Goal: Transaction & Acquisition: Purchase product/service

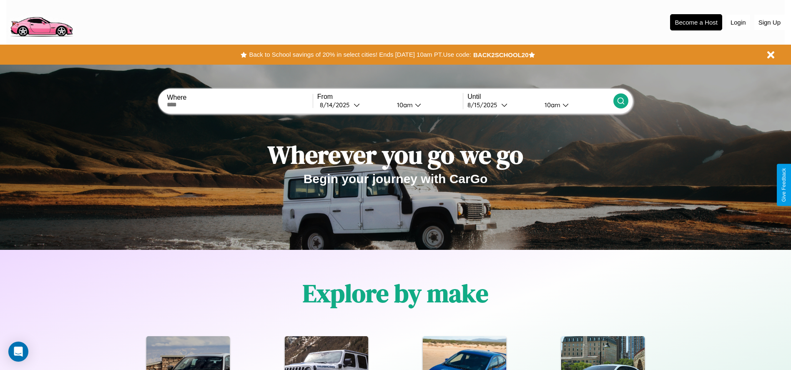
click at [240, 105] on input "text" at bounding box center [240, 104] width 146 height 7
type input "**********"
click at [354, 105] on icon at bounding box center [357, 105] width 6 height 6
select select "*"
select select "****"
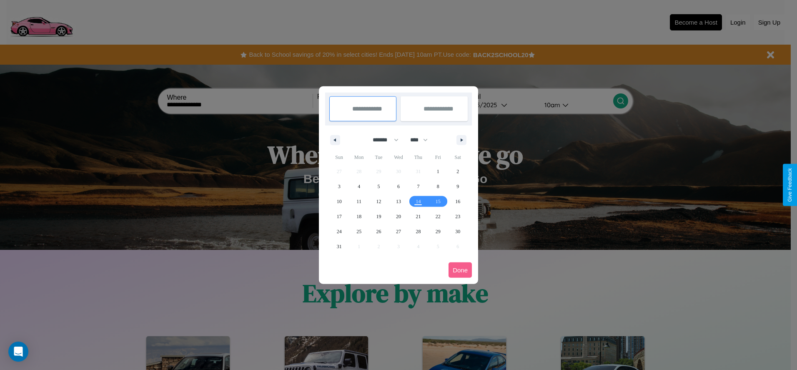
drag, startPoint x: 382, startPoint y: 140, endPoint x: 399, endPoint y: 167, distance: 32.2
click at [382, 140] on select "******* ******** ***** ***** *** **** **** ****** ********* ******* ******** **…" at bounding box center [384, 140] width 35 height 14
select select "*"
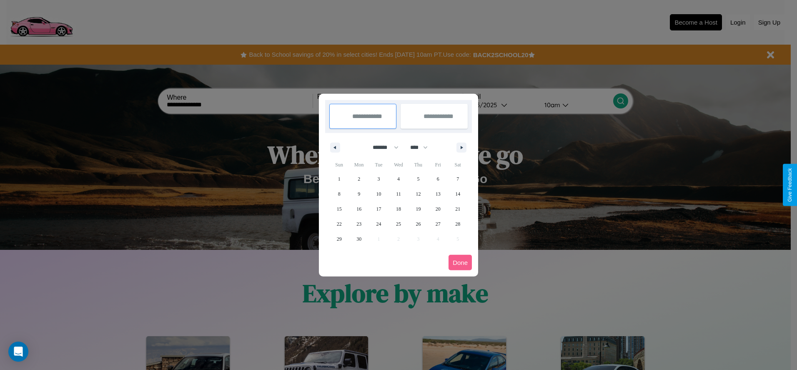
drag, startPoint x: 423, startPoint y: 147, endPoint x: 399, endPoint y: 167, distance: 31.4
click at [423, 147] on select "**** **** **** **** **** **** **** **** **** **** **** **** **** **** **** ****…" at bounding box center [418, 148] width 25 height 14
select select "****"
click at [339, 223] on span "21" at bounding box center [339, 223] width 5 height 15
type input "**********"
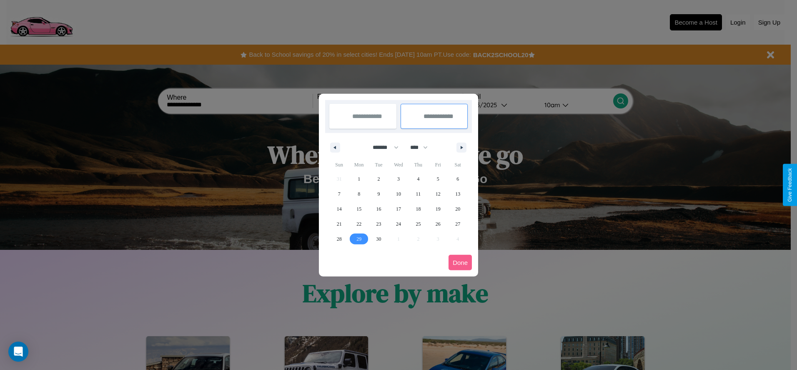
click at [359, 239] on span "29" at bounding box center [359, 238] width 5 height 15
type input "**********"
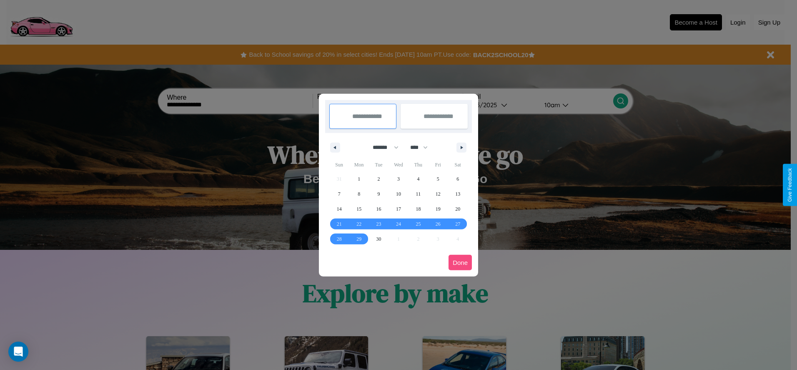
click at [460, 262] on button "Done" at bounding box center [460, 262] width 23 height 15
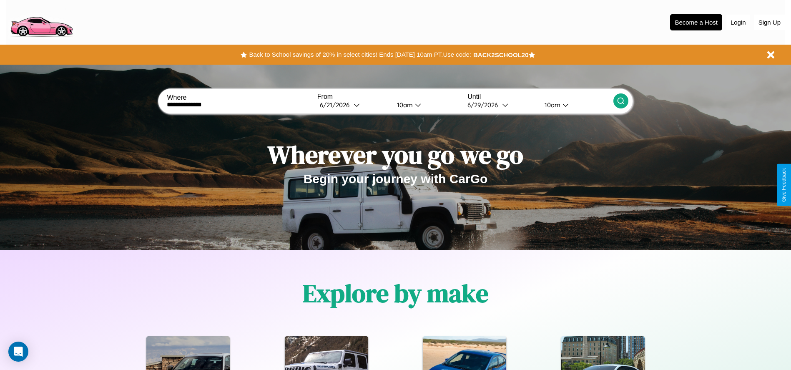
click at [620, 101] on icon at bounding box center [621, 101] width 8 height 8
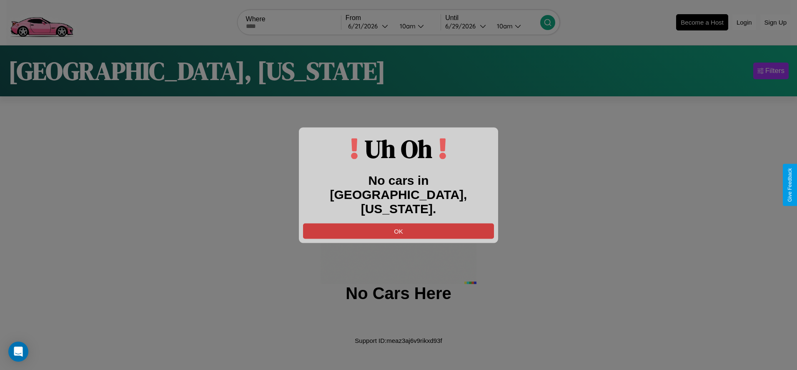
click at [399, 223] on button "OK" at bounding box center [398, 230] width 191 height 15
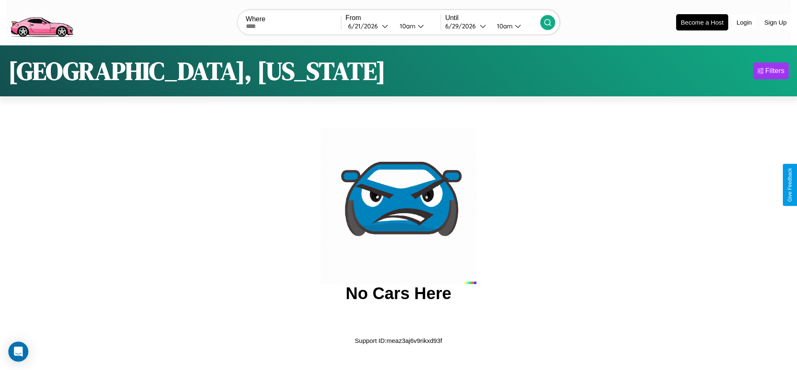
click at [41, 21] on img at bounding box center [41, 21] width 70 height 35
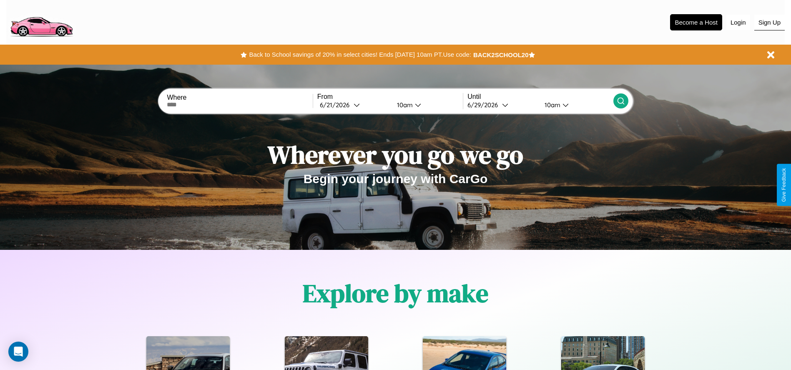
click at [769, 22] on button "Sign Up" at bounding box center [769, 23] width 30 height 16
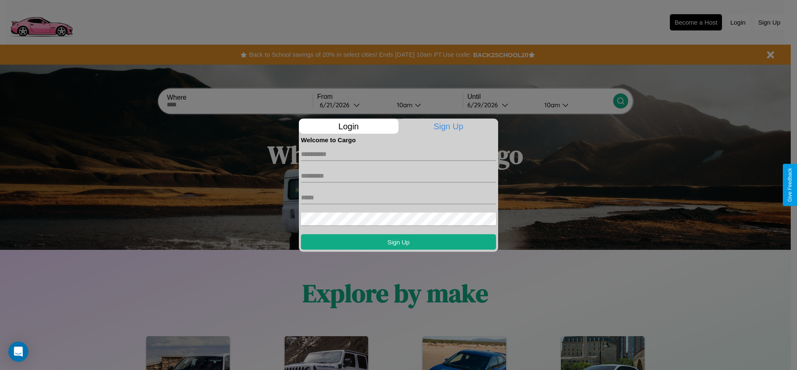
click at [399, 154] on input "text" at bounding box center [398, 153] width 195 height 13
type input "*****"
click at [399, 176] on input "text" at bounding box center [398, 175] width 195 height 13
type input "*******"
click at [399, 197] on input "text" at bounding box center [398, 197] width 195 height 13
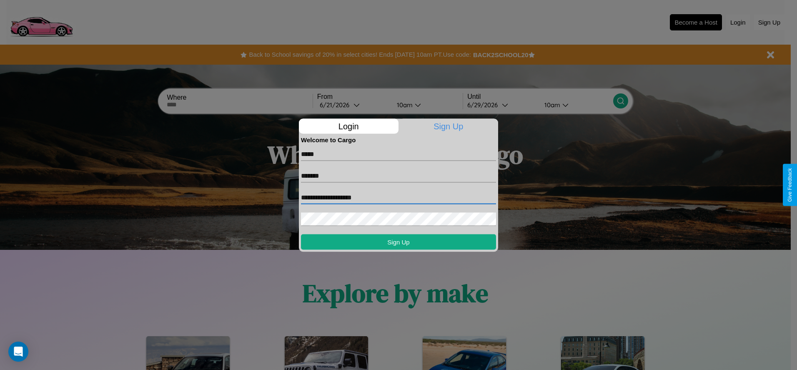
type input "**********"
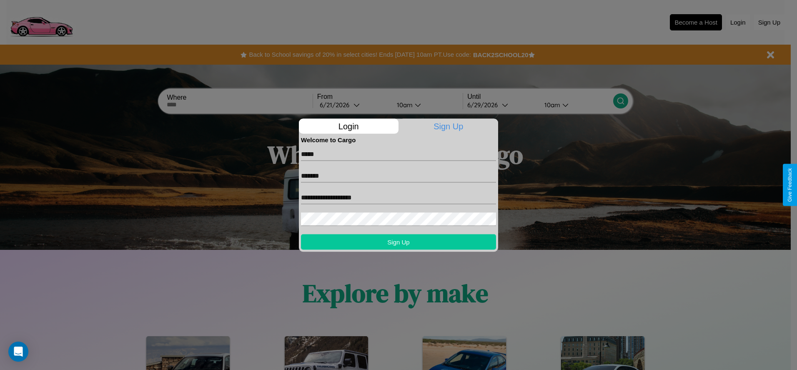
click at [399, 241] on button "Sign Up" at bounding box center [398, 241] width 195 height 15
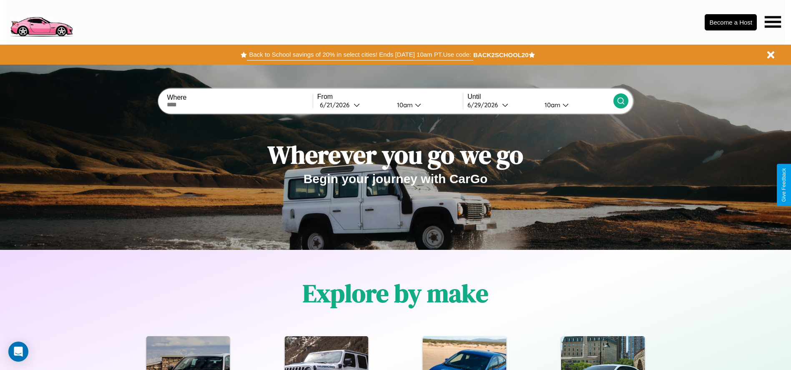
click at [360, 55] on button "Back to School savings of 20% in select cities! Ends 9/1 at 10am PT. Use code:" at bounding box center [360, 55] width 226 height 12
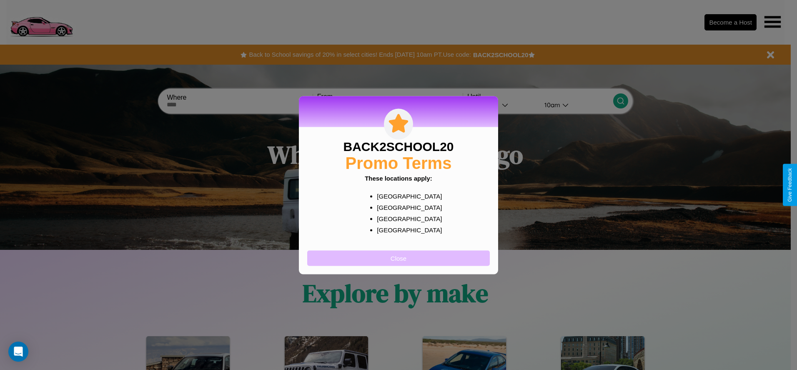
click at [399, 258] on button "Close" at bounding box center [398, 257] width 183 height 15
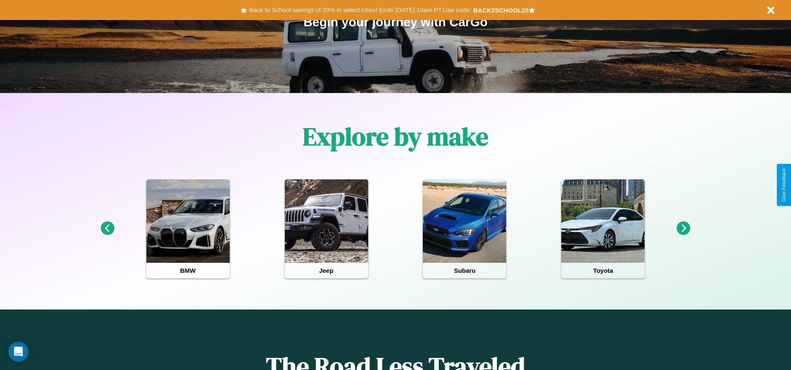
scroll to position [173, 0]
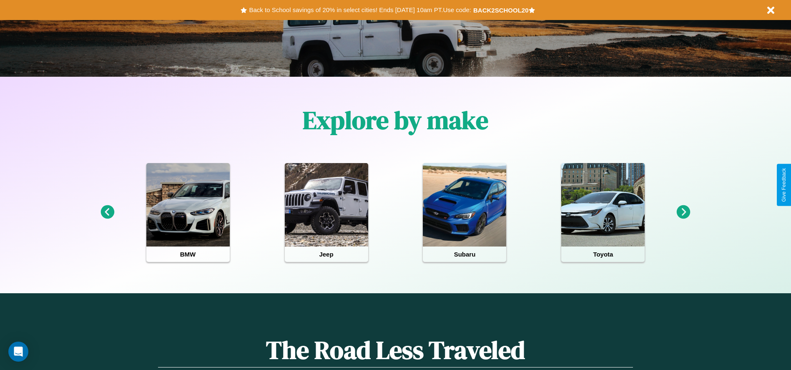
click at [683, 212] on icon at bounding box center [684, 212] width 14 height 14
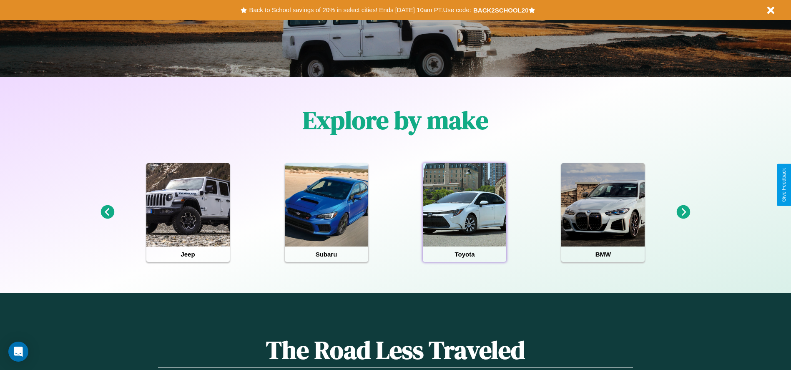
click at [465, 212] on div at bounding box center [464, 204] width 83 height 83
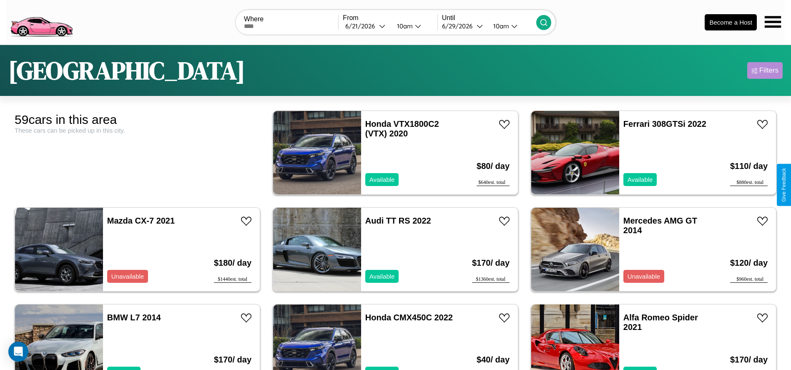
click at [765, 70] on div "Filters" at bounding box center [768, 70] width 19 height 8
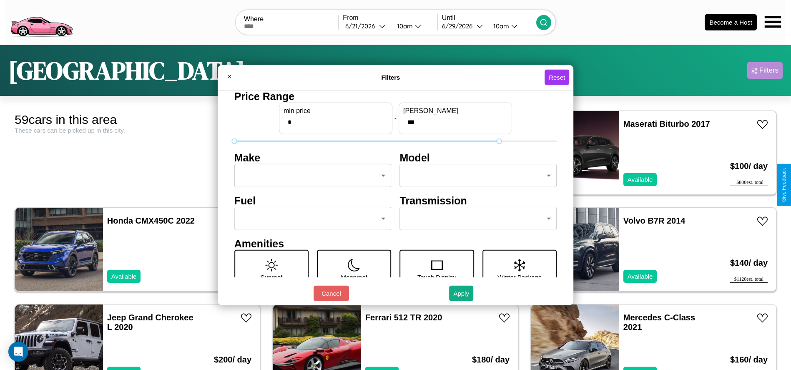
type input "***"
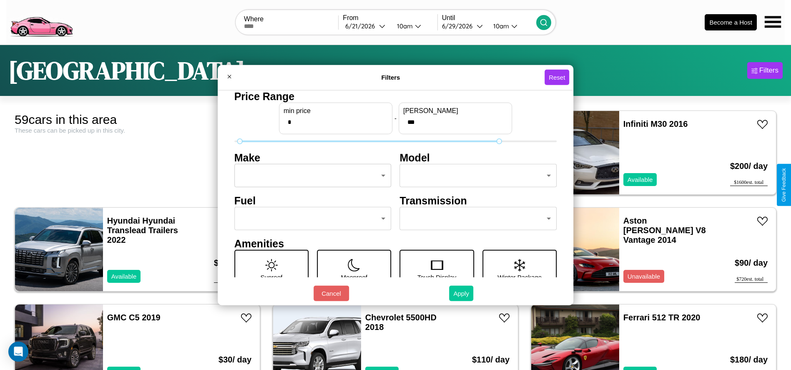
type input "*"
click at [462, 293] on button "Apply" at bounding box center [461, 293] width 24 height 15
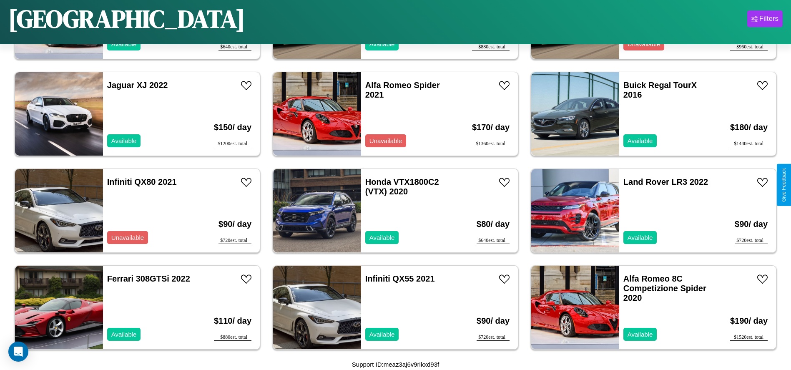
scroll to position [1447, 0]
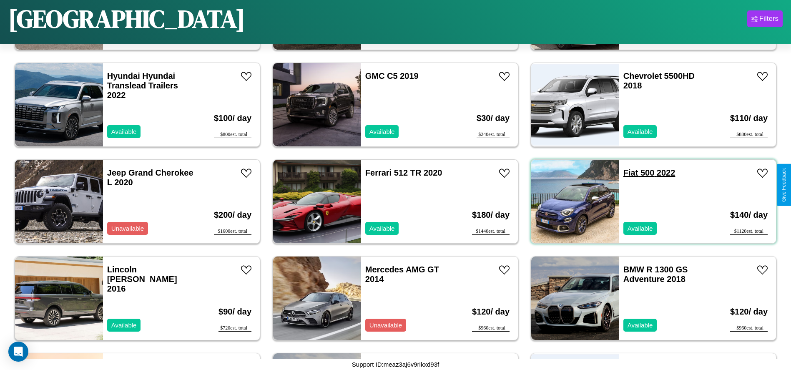
click at [625, 173] on link "Fiat 500 2022" at bounding box center [649, 172] width 52 height 9
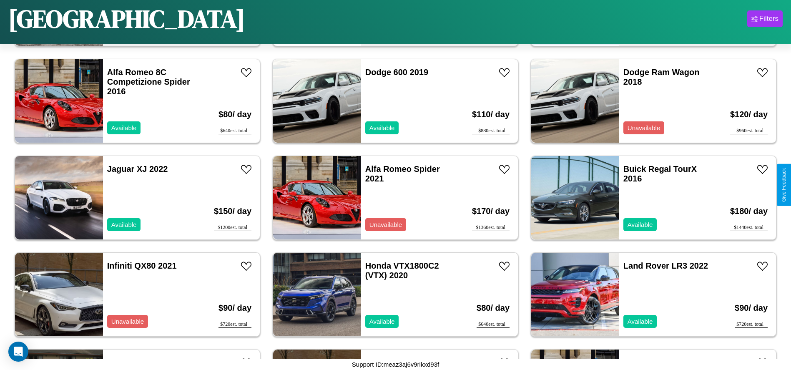
scroll to position [577, 0]
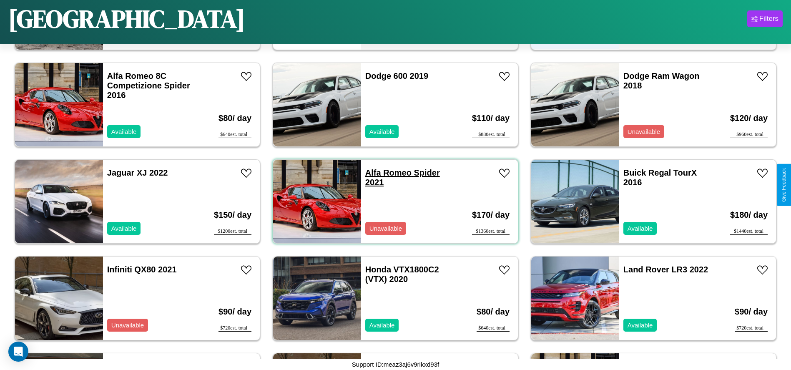
click at [385, 173] on link "Alfa Romeo Spider 2021" at bounding box center [402, 177] width 75 height 19
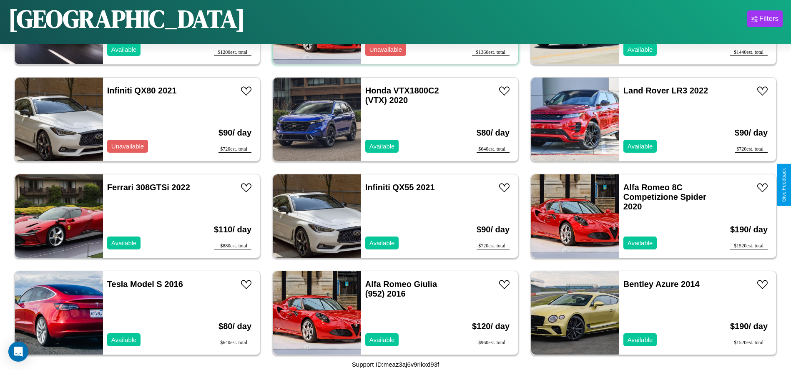
scroll to position [867, 0]
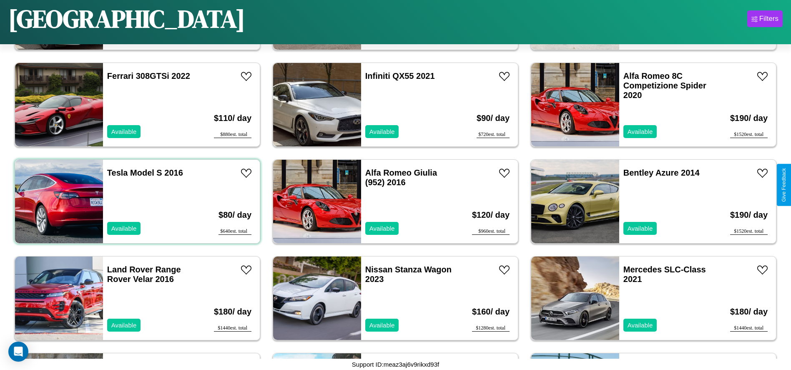
click at [136, 201] on div "Tesla Model S 2016 Available" at bounding box center [151, 201] width 96 height 83
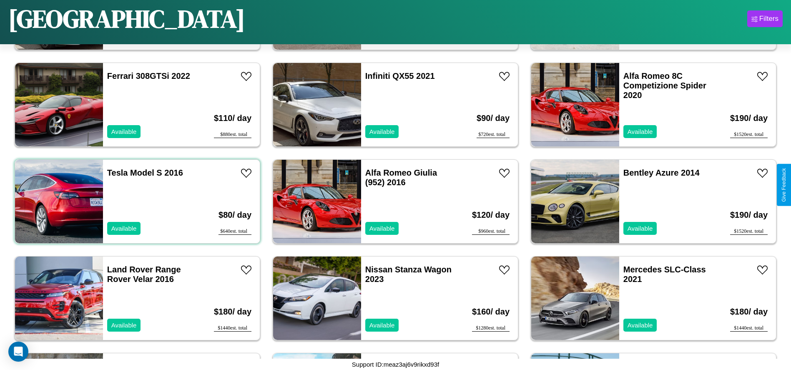
click at [136, 201] on div "Tesla Model S 2016 Available" at bounding box center [151, 201] width 96 height 83
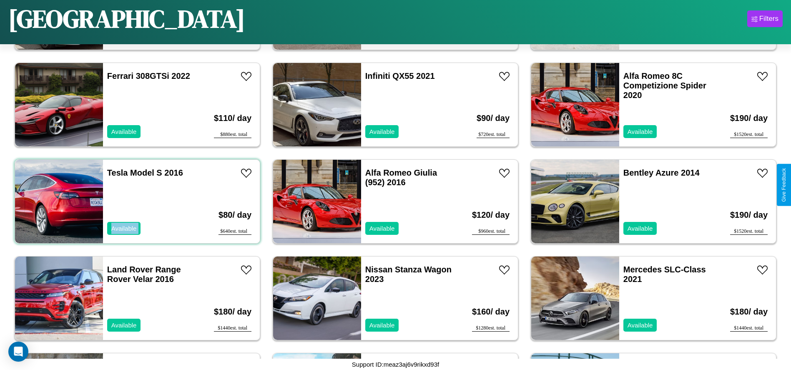
click at [136, 201] on div "Tesla Model S 2016 Available" at bounding box center [151, 201] width 96 height 83
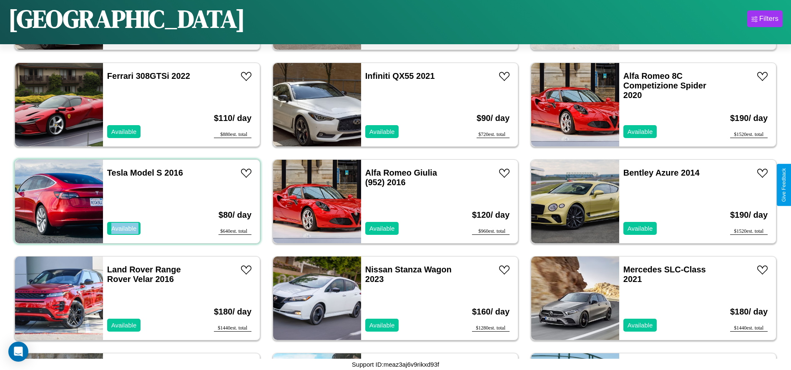
click at [136, 201] on div "Tesla Model S 2016 Available" at bounding box center [151, 201] width 96 height 83
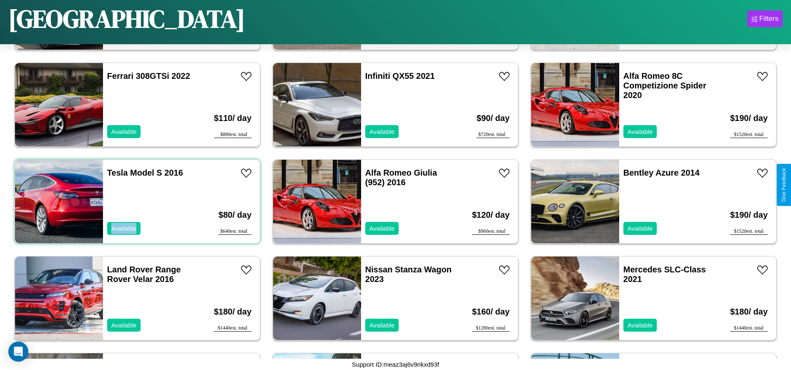
click at [136, 201] on div "Tesla Model S 2016 Available" at bounding box center [151, 201] width 96 height 83
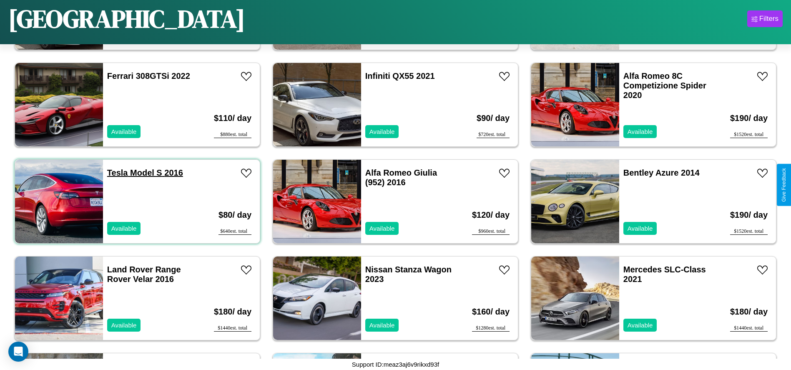
click at [116, 173] on link "Tesla Model S 2016" at bounding box center [145, 172] width 76 height 9
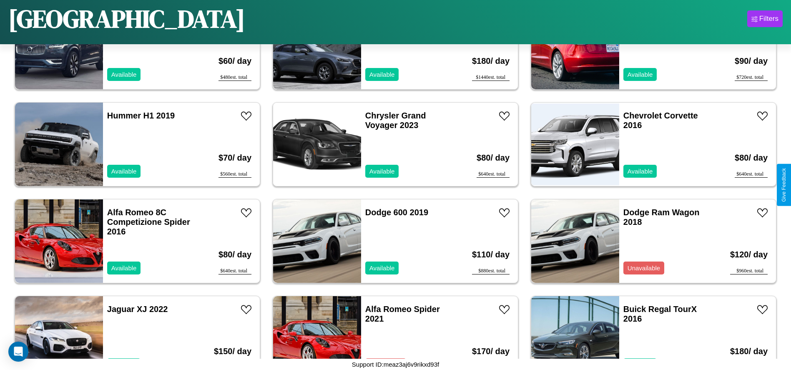
scroll to position [286, 0]
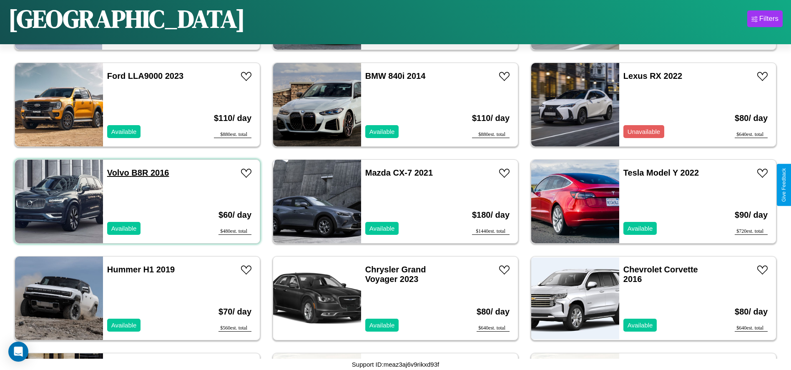
click at [117, 173] on link "Volvo B8R 2016" at bounding box center [138, 172] width 62 height 9
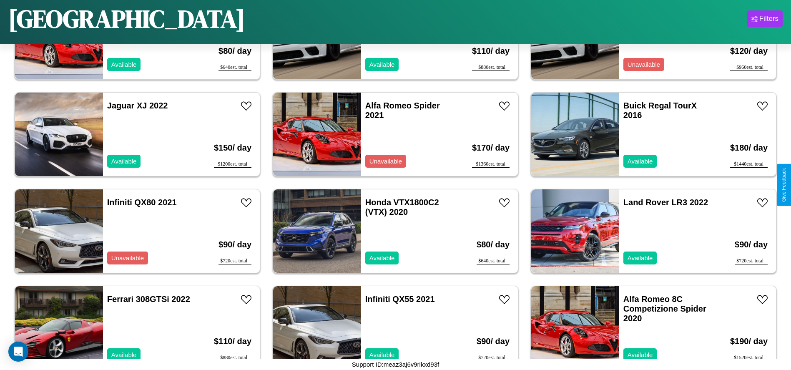
scroll to position [770, 0]
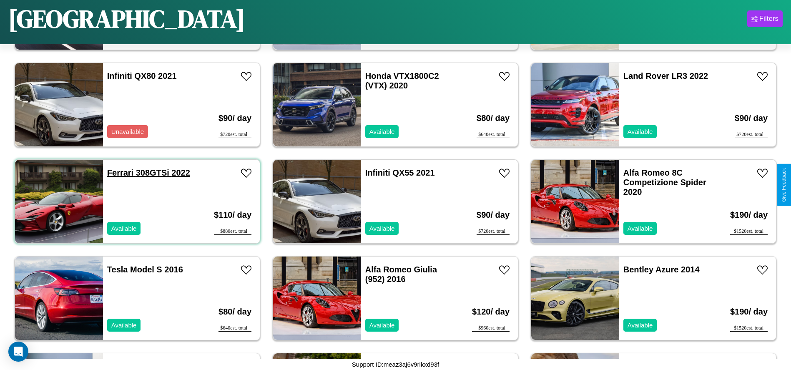
click at [119, 173] on link "Ferrari 308GTSi 2022" at bounding box center [148, 172] width 83 height 9
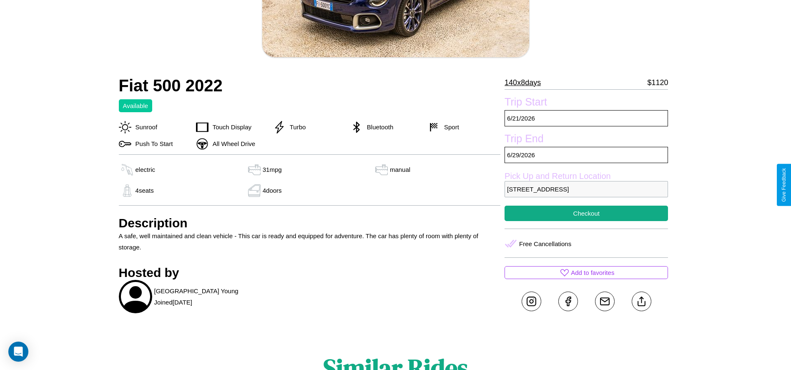
scroll to position [216, 0]
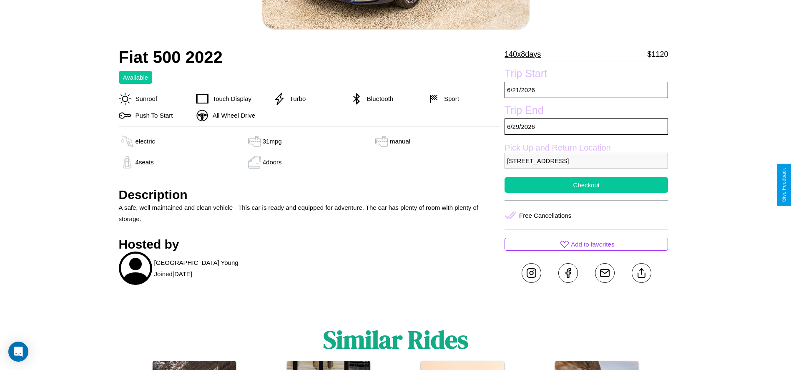
click at [586, 185] on button "Checkout" at bounding box center [586, 184] width 163 height 15
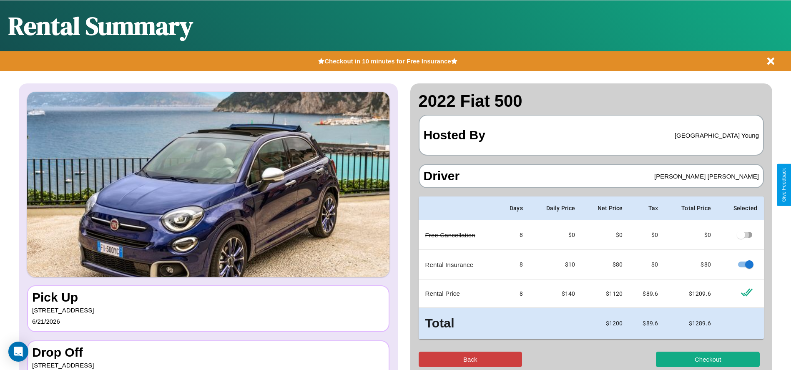
click at [470, 359] on button "Back" at bounding box center [471, 359] width 104 height 15
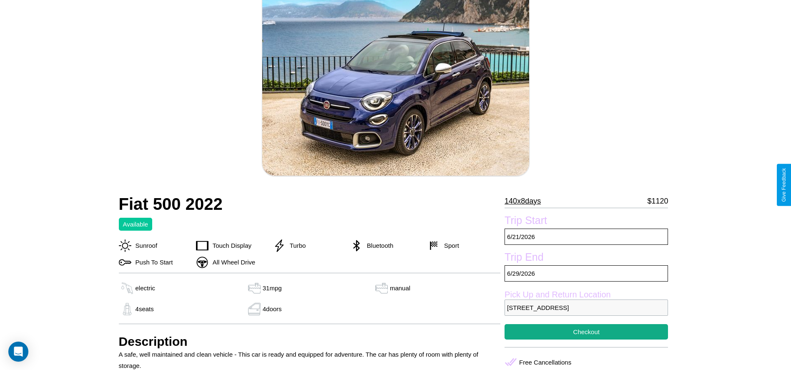
scroll to position [85, 0]
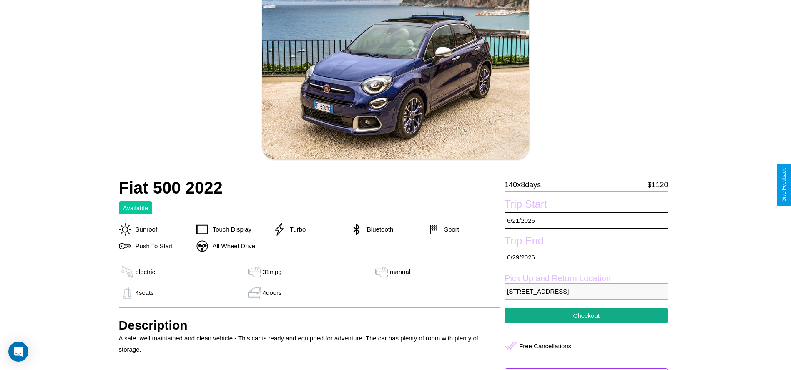
click at [526, 185] on p "140 x 8 days" at bounding box center [523, 184] width 36 height 13
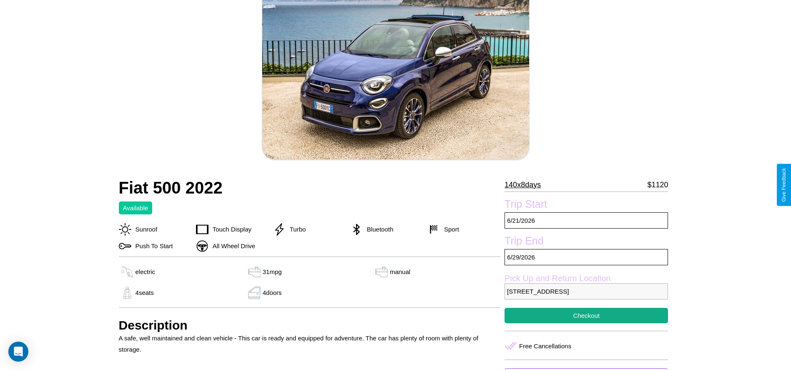
click at [526, 185] on p "140 x 8 days" at bounding box center [523, 184] width 36 height 13
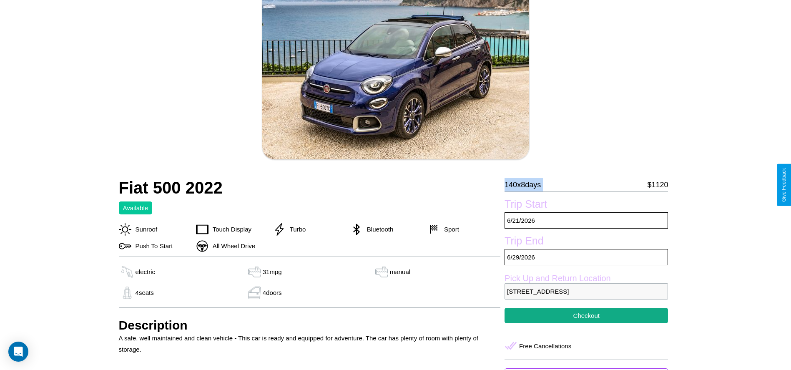
click at [526, 185] on p "140 x 8 days" at bounding box center [523, 184] width 36 height 13
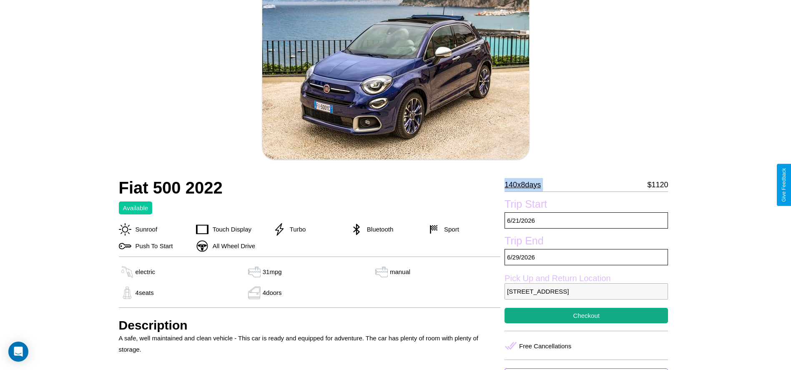
click at [526, 185] on p "140 x 8 days" at bounding box center [523, 184] width 36 height 13
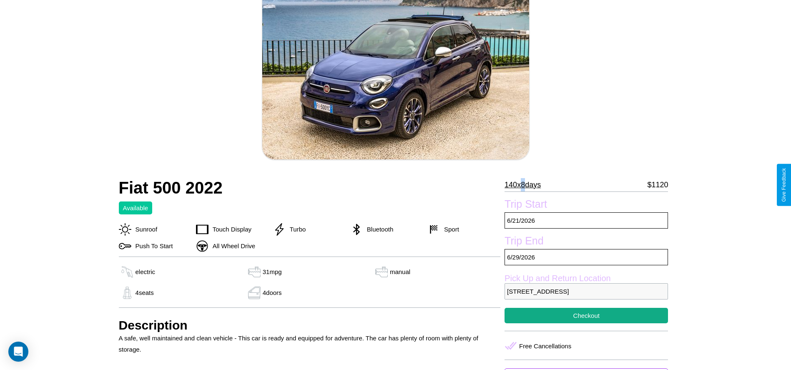
click at [526, 185] on p "140 x 8 days" at bounding box center [523, 184] width 36 height 13
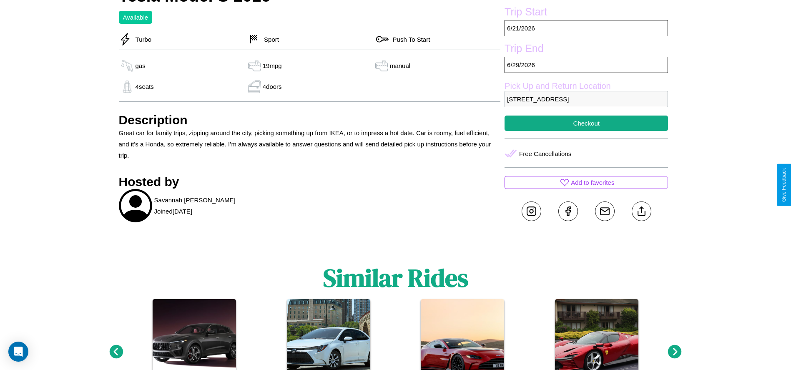
scroll to position [341, 0]
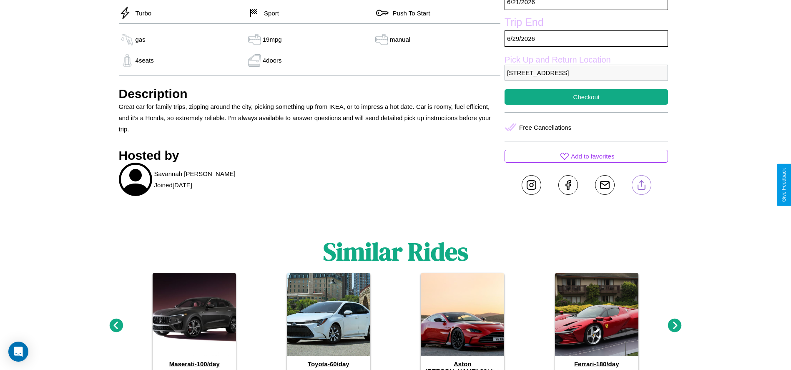
click at [641, 185] on line at bounding box center [641, 184] width 0 height 6
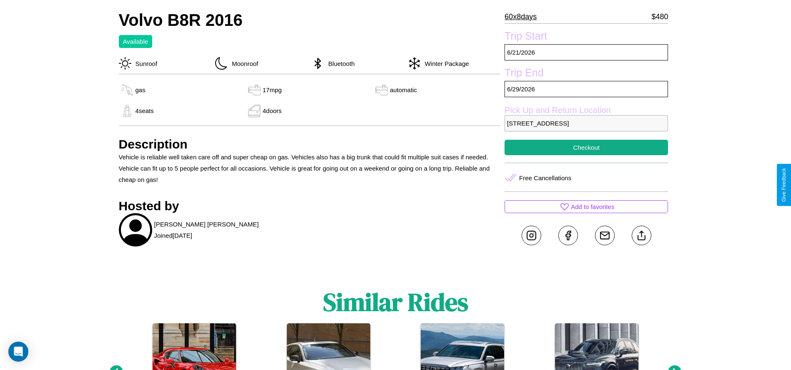
scroll to position [284, 0]
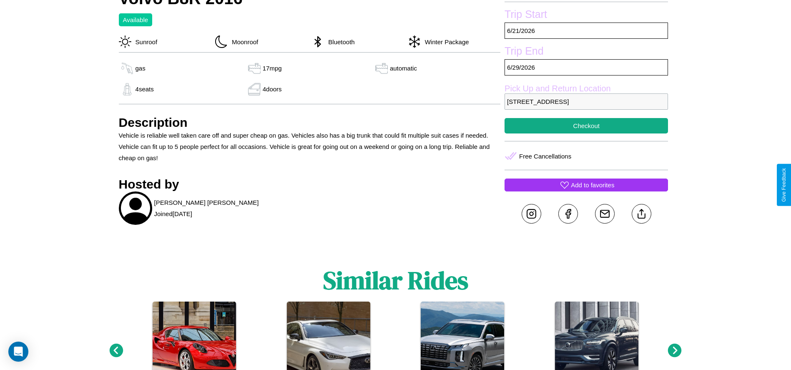
click at [586, 185] on p "Add to favorites" at bounding box center [592, 184] width 43 height 11
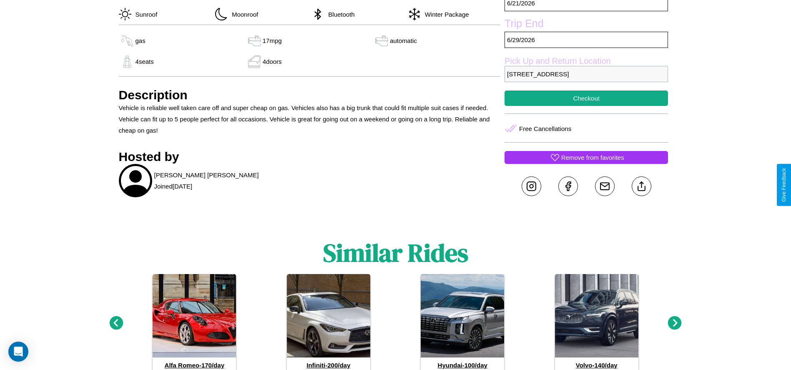
scroll to position [312, 0]
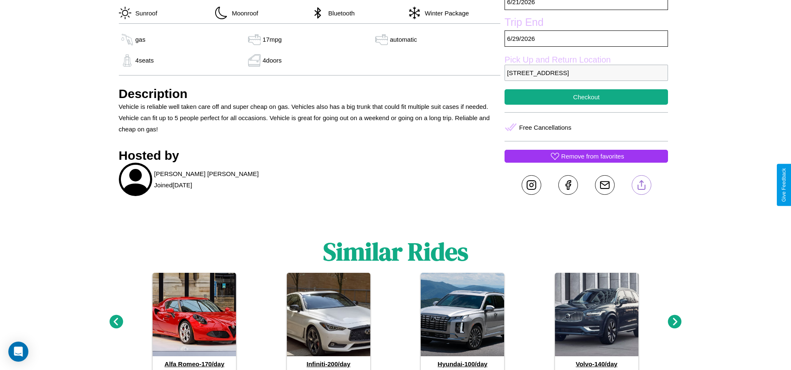
click at [641, 185] on line at bounding box center [641, 184] width 0 height 6
